Goal: Transaction & Acquisition: Purchase product/service

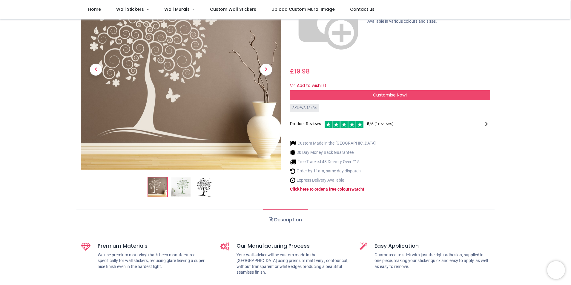
scroll to position [90, 0]
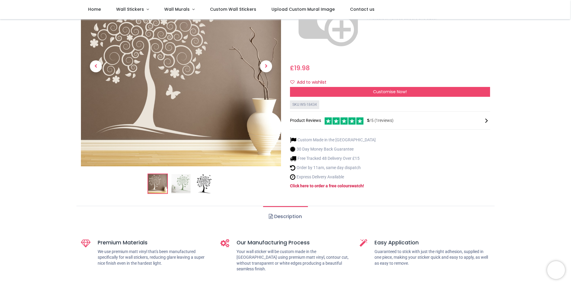
click at [188, 174] on img at bounding box center [180, 183] width 19 height 19
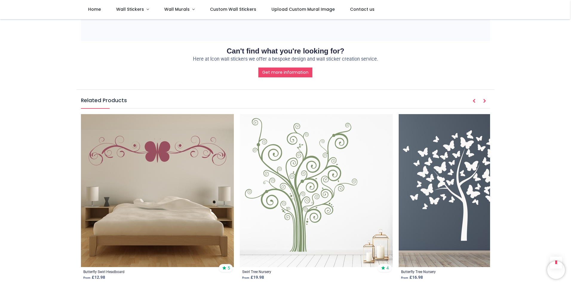
scroll to position [686, 0]
click at [445, 206] on img at bounding box center [474, 190] width 153 height 153
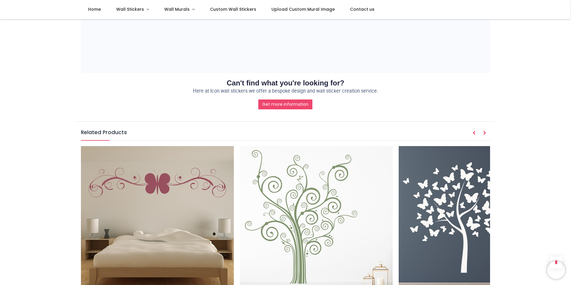
scroll to position [776, 0]
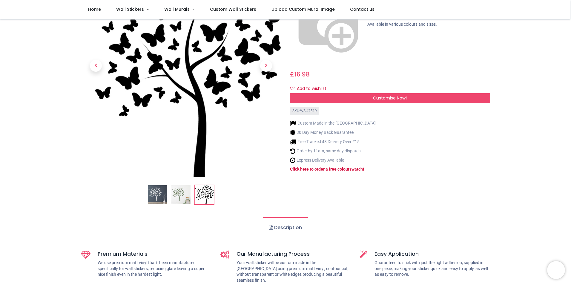
scroll to position [60, 0]
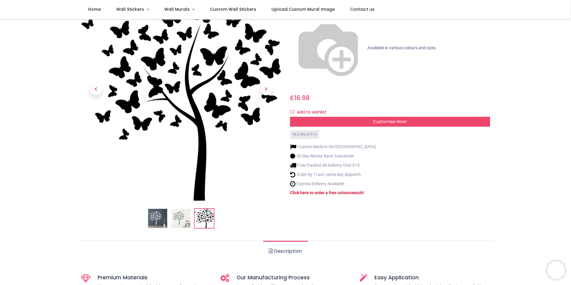
click at [186, 72] on img at bounding box center [181, 88] width 200 height 223
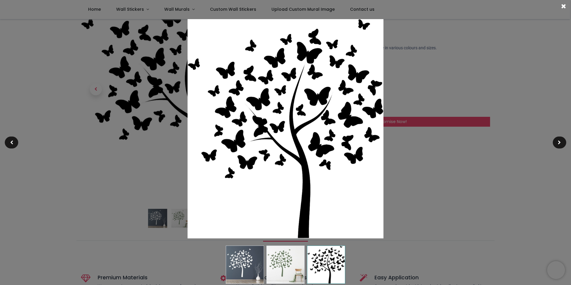
click at [174, 224] on div at bounding box center [285, 142] width 571 height 285
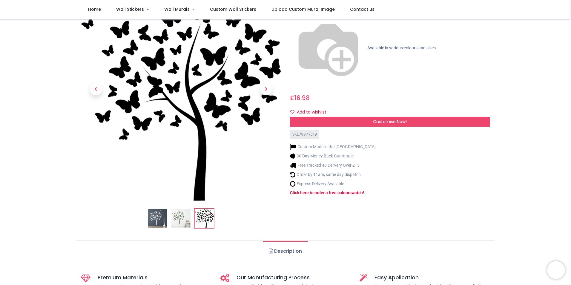
click at [178, 214] on img at bounding box center [180, 218] width 19 height 19
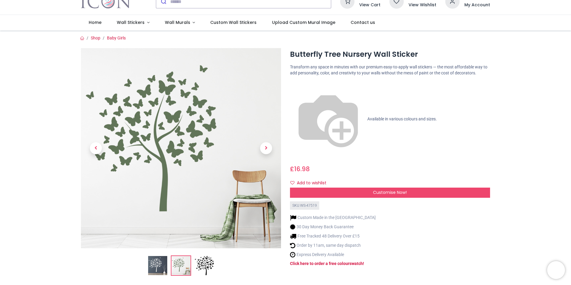
scroll to position [0, 0]
